Goal: Transaction & Acquisition: Purchase product/service

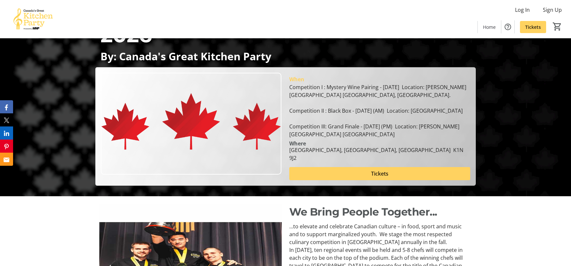
scroll to position [80, 0]
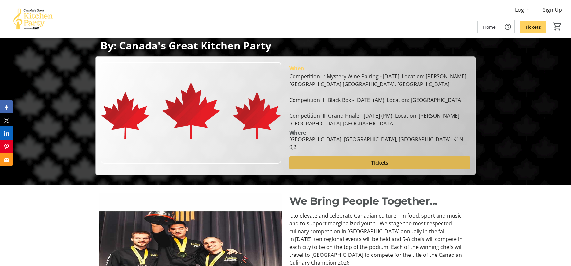
click at [304, 163] on span at bounding box center [379, 163] width 181 height 16
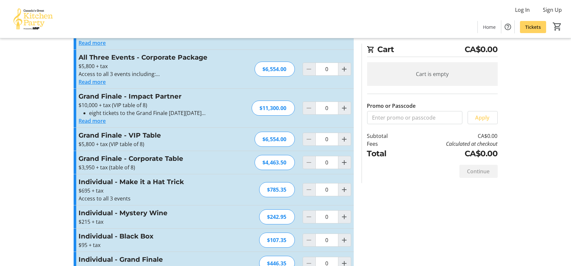
scroll to position [215, 0]
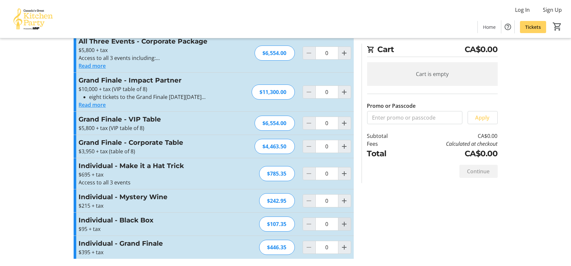
click at [346, 225] on mat-icon "Increment by one" at bounding box center [345, 224] width 8 height 8
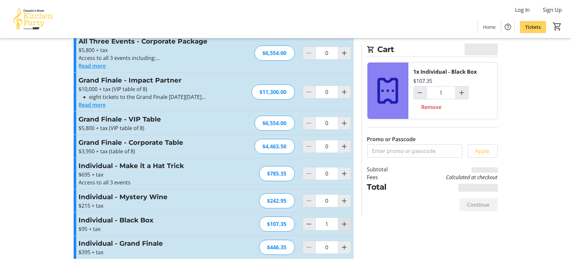
click at [346, 225] on mat-icon "Increment by one" at bounding box center [345, 224] width 8 height 8
type input "2"
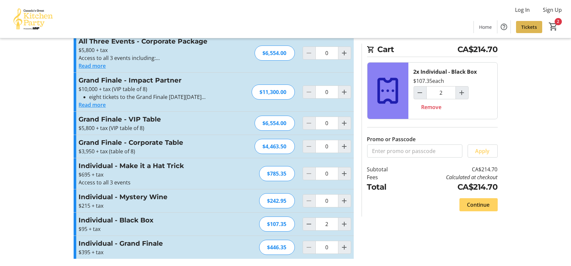
click at [526, 26] on span "Tickets" at bounding box center [529, 27] width 16 height 7
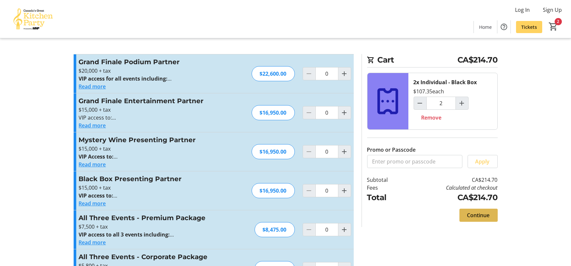
click at [476, 215] on span "Continue" at bounding box center [478, 215] width 23 height 8
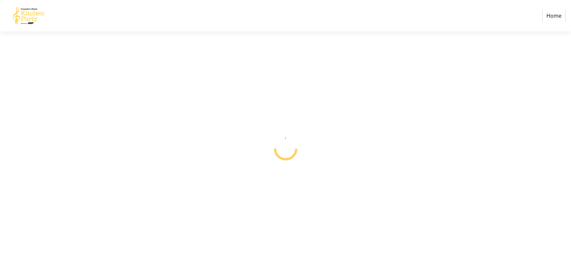
select select "CA"
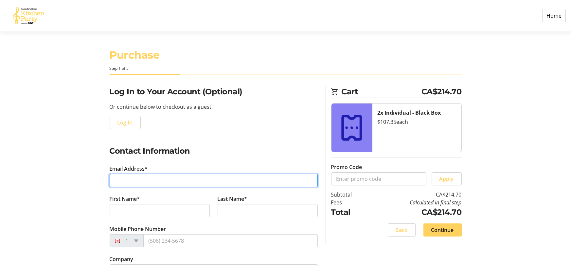
click at [139, 179] on input "Email Address*" at bounding box center [214, 180] width 208 height 13
type input "[EMAIL_ADDRESS][PERSON_NAME][DOMAIN_NAME]"
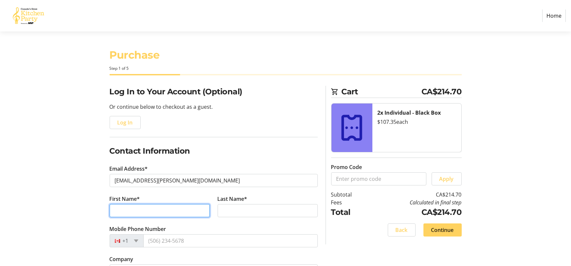
click at [120, 211] on input "First Name*" at bounding box center [160, 210] width 100 height 13
type input "[PERSON_NAME]"
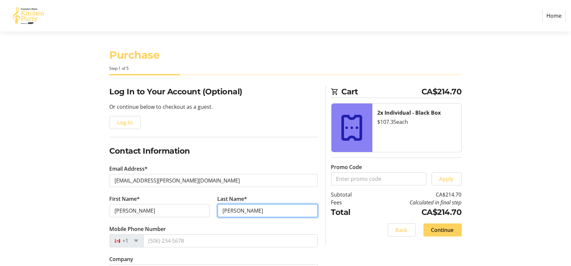
type input "[PERSON_NAME]"
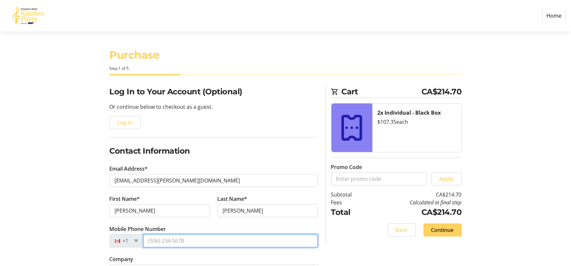
click at [166, 241] on input "Mobile Phone Number" at bounding box center [230, 240] width 174 height 13
type input "3"
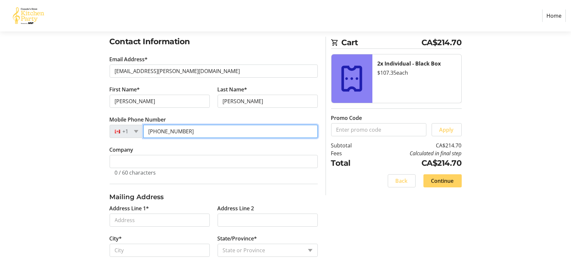
scroll to position [110, 0]
type input "[PHONE_NUMBER]"
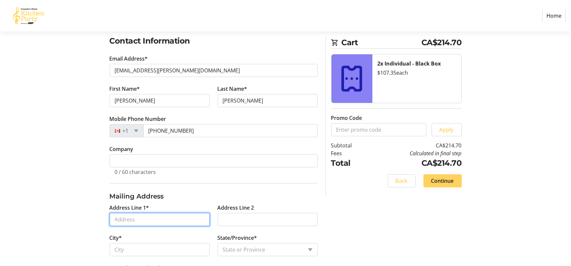
click at [135, 217] on input "Address Line 1*" at bounding box center [160, 219] width 100 height 13
type input "[STREET_ADDRESS]"
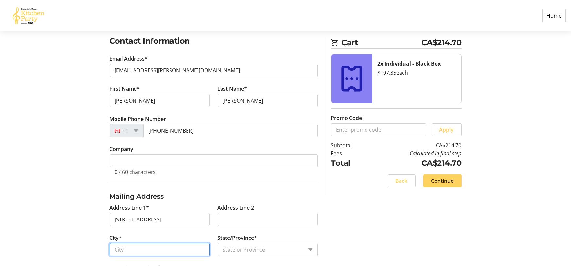
type input "[GEOGRAPHIC_DATA]"
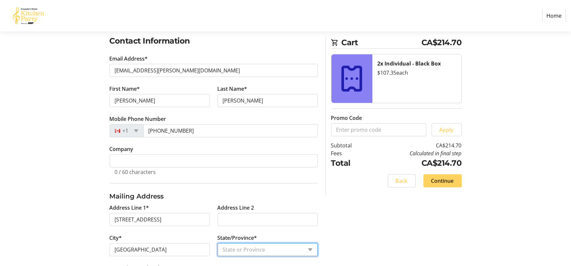
select select "ON"
type input "K2J 3C8"
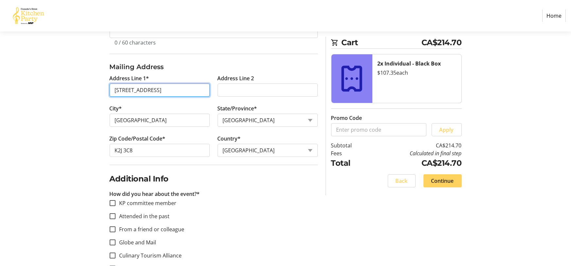
scroll to position [241, 0]
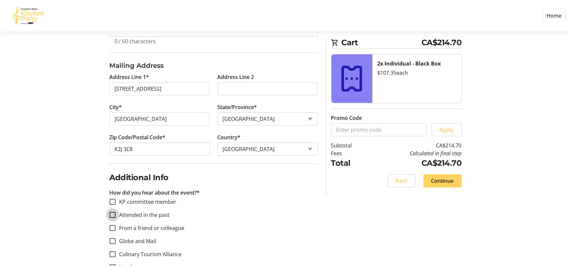
click at [113, 213] on input "Attended in the past" at bounding box center [113, 215] width 6 height 6
checkbox input "true"
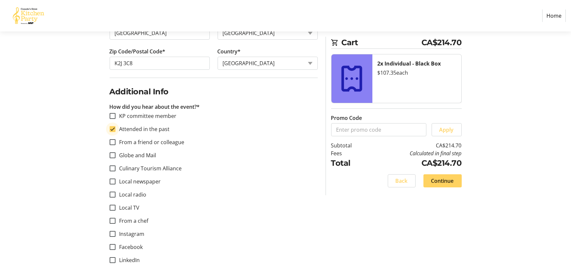
scroll to position [104, 0]
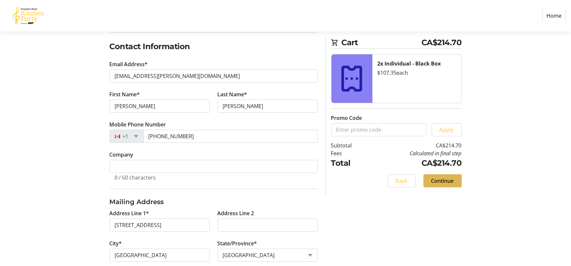
click at [439, 183] on span "Continue" at bounding box center [442, 181] width 23 height 8
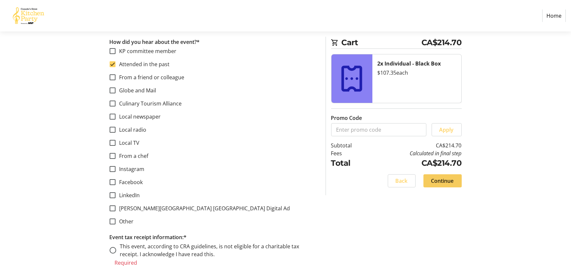
scroll to position [398, 0]
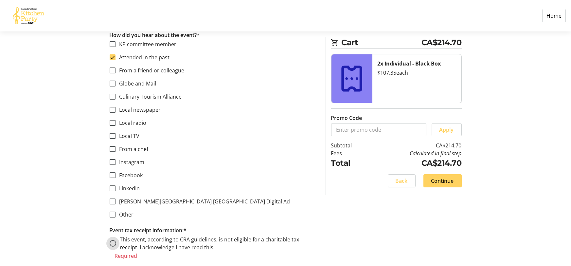
click at [112, 243] on input "This event, according to CRA guidelines, is not eligible for a charitable tax r…" at bounding box center [113, 243] width 7 height 7
radio input "true"
click at [449, 181] on span "Continue" at bounding box center [442, 181] width 23 height 8
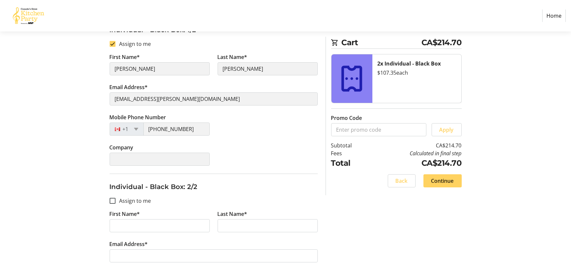
scroll to position [143, 0]
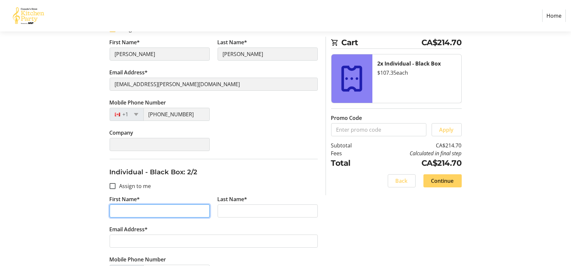
click at [131, 215] on input "First Name*" at bounding box center [160, 210] width 100 height 13
type input "[PERSON_NAME]"
drag, startPoint x: 144, startPoint y: 209, endPoint x: 113, endPoint y: 207, distance: 30.9
click at [113, 207] on input "[PERSON_NAME]" at bounding box center [160, 210] width 100 height 13
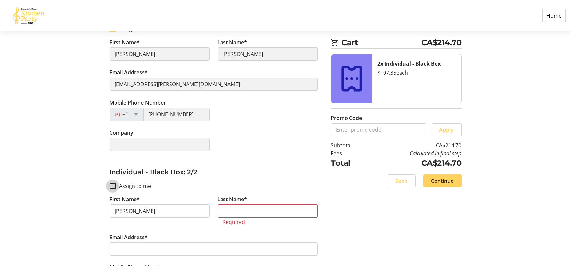
click at [112, 185] on input "Assign to me" at bounding box center [113, 186] width 6 height 6
checkbox input "true"
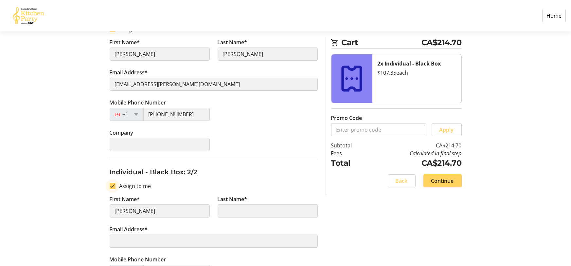
type input "[PERSON_NAME]"
type input "[EMAIL_ADDRESS][PERSON_NAME][DOMAIN_NAME]"
type input "[PHONE_NUMBER]"
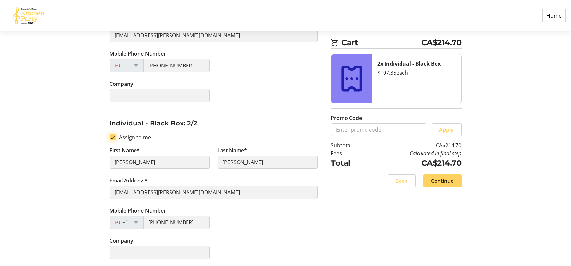
scroll to position [191, 0]
click at [446, 179] on span "Continue" at bounding box center [442, 181] width 23 height 8
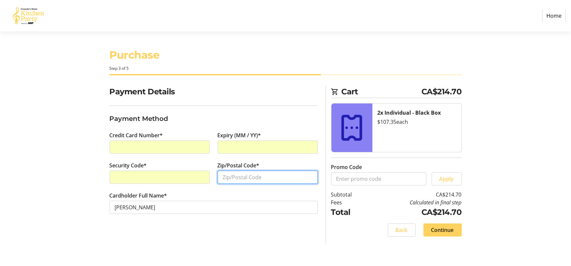
click at [233, 177] on input "Zip/Postal Code*" at bounding box center [268, 176] width 100 height 13
type input "k2j3c8"
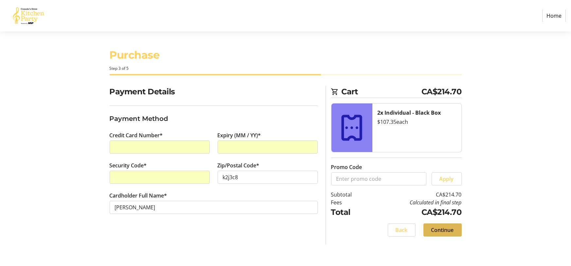
click at [435, 230] on span "Continue" at bounding box center [442, 230] width 23 height 8
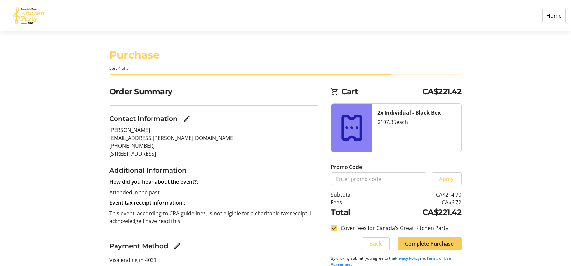
click at [439, 244] on span "Complete Purchase" at bounding box center [429, 244] width 48 height 8
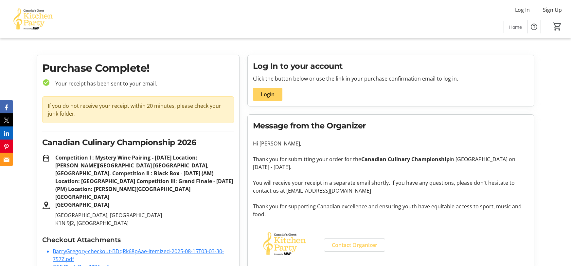
scroll to position [18, 0]
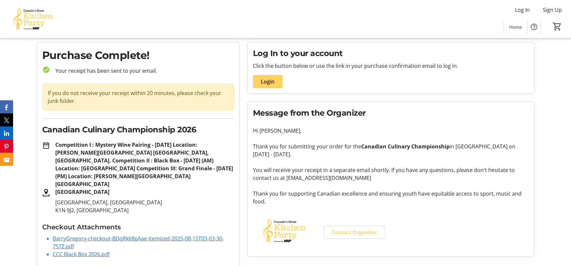
click at [93, 235] on link "BarryGregory-checkout-BDqRk68pAae-itemized-2025-08-15T03-03-30-757Z.pdf" at bounding box center [138, 242] width 171 height 15
click at [82, 250] on link "CCC Black Box 2026.pdf" at bounding box center [81, 253] width 57 height 7
